Goal: Task Accomplishment & Management: Use online tool/utility

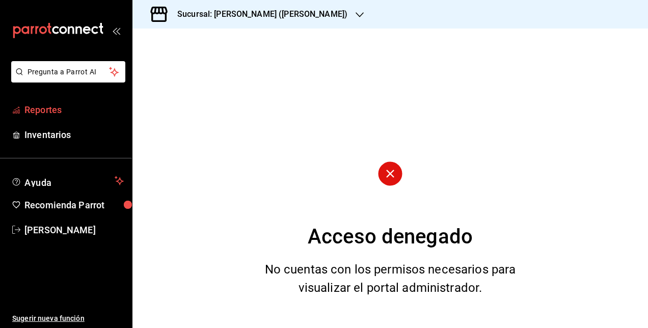
click at [55, 108] on span "Reportes" at bounding box center [73, 110] width 99 height 14
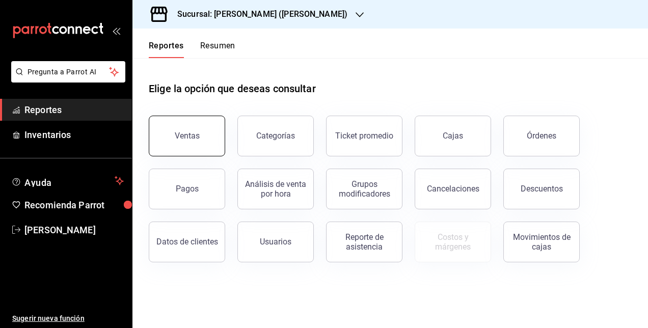
click at [209, 133] on button "Ventas" at bounding box center [187, 136] width 76 height 41
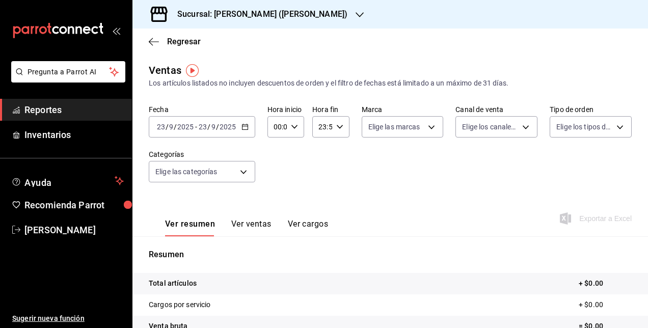
click at [285, 24] on div "Sucursal: [PERSON_NAME] ([PERSON_NAME])" at bounding box center [254, 14] width 227 height 29
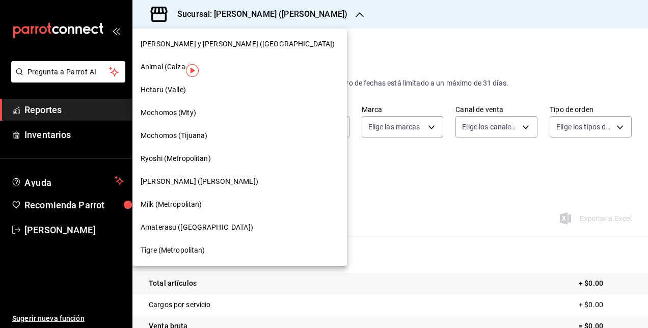
click at [213, 233] on div "Amaterasu ([GEOGRAPHIC_DATA])" at bounding box center [239, 227] width 214 height 23
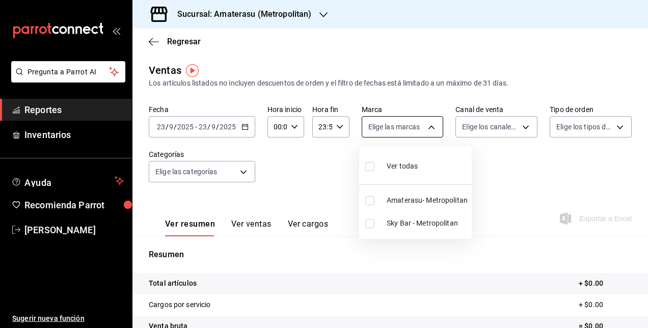
click at [379, 129] on body "Pregunta a Parrot AI Reportes Inventarios Ayuda Recomienda Parrot [PERSON_NAME]…" at bounding box center [324, 164] width 648 height 328
click at [379, 224] on span "Sky Bar - Metropolitan" at bounding box center [427, 223] width 81 height 11
type input "f3afaab8-8c3d-4e49-a299-af9bdf6027b2"
checkbox input "true"
click at [285, 128] on div at bounding box center [324, 164] width 648 height 328
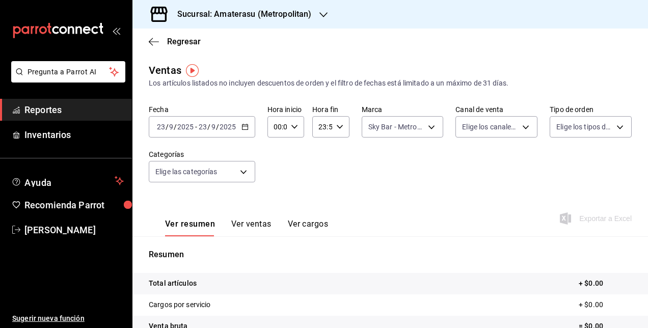
click at [280, 128] on input "00:00" at bounding box center [276, 127] width 19 height 20
click at [277, 145] on span "05" at bounding box center [276, 144] width 2 height 8
type input "05:00"
click at [339, 129] on div at bounding box center [324, 164] width 648 height 328
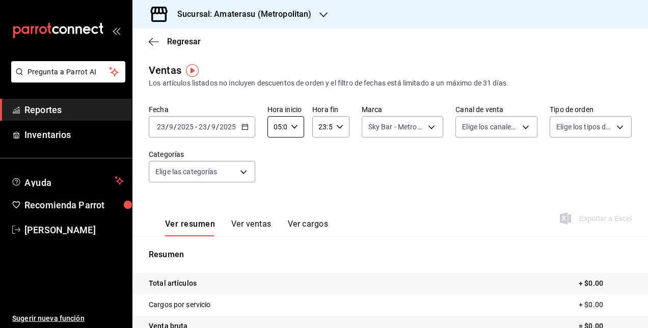
click at [330, 127] on div "23:59 Hora fin" at bounding box center [330, 126] width 37 height 21
click at [320, 181] on span "05" at bounding box center [320, 180] width 2 height 8
click at [340, 129] on div at bounding box center [324, 164] width 648 height 328
click at [340, 129] on icon "button" at bounding box center [339, 126] width 7 height 7
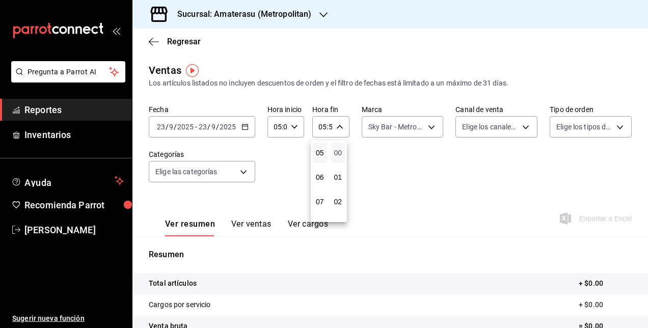
click at [337, 150] on span "00" at bounding box center [338, 153] width 2 height 8
type input "05:00"
click at [379, 179] on div at bounding box center [324, 164] width 648 height 328
click at [223, 121] on div "[DATE] [DATE] - [DATE] [DATE]" at bounding box center [202, 126] width 106 height 21
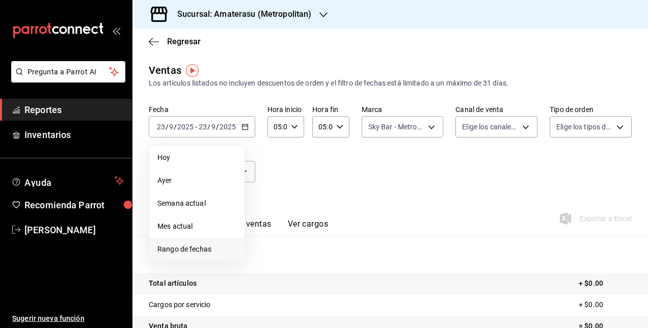
click at [203, 253] on span "Rango de fechas" at bounding box center [196, 249] width 79 height 11
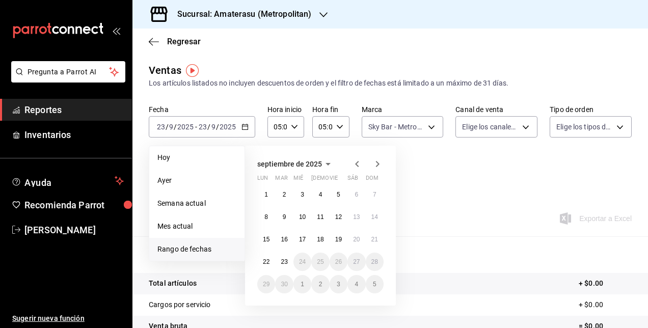
click at [352, 162] on icon "button" at bounding box center [357, 164] width 12 height 12
click at [337, 195] on abbr "1" at bounding box center [339, 194] width 4 height 7
click at [372, 279] on button "31" at bounding box center [375, 284] width 18 height 18
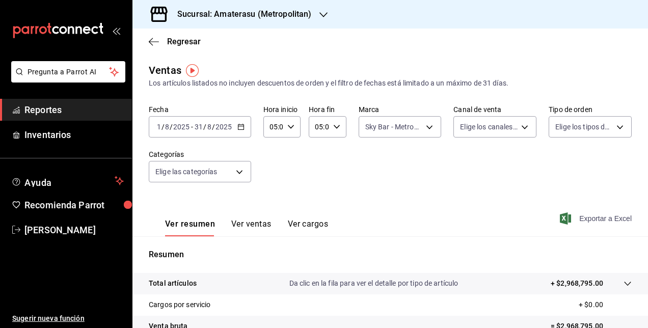
click at [379, 213] on span "Exportar a Excel" at bounding box center [597, 218] width 70 height 12
